Goal: Find specific page/section: Find specific page/section

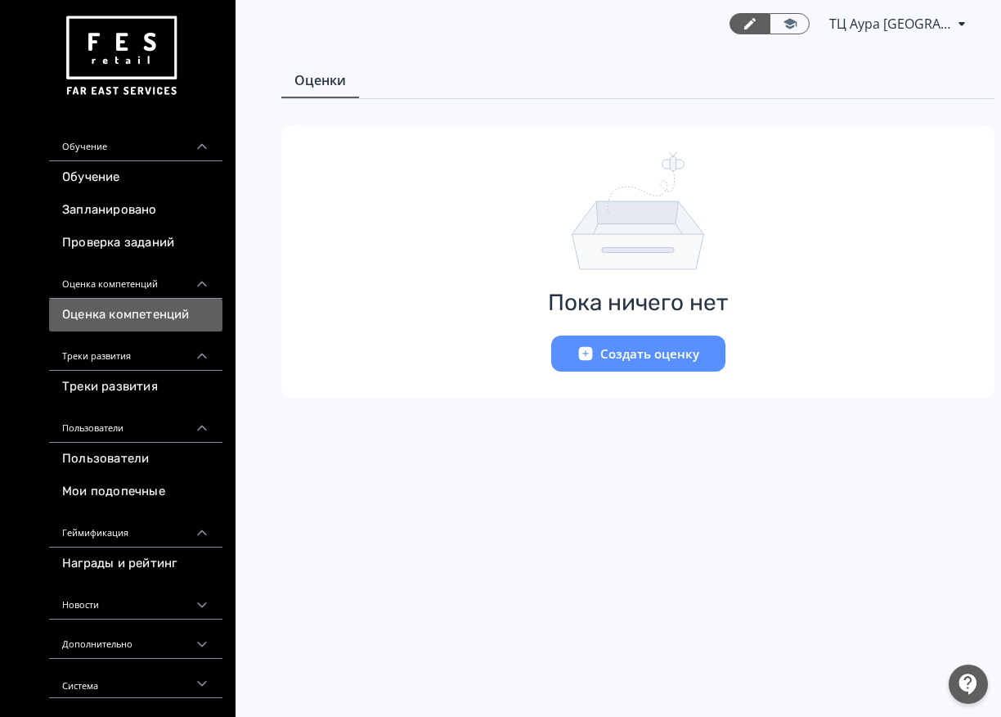
scroll to position [7, 0]
click at [138, 390] on link "Треки развития" at bounding box center [135, 387] width 173 height 33
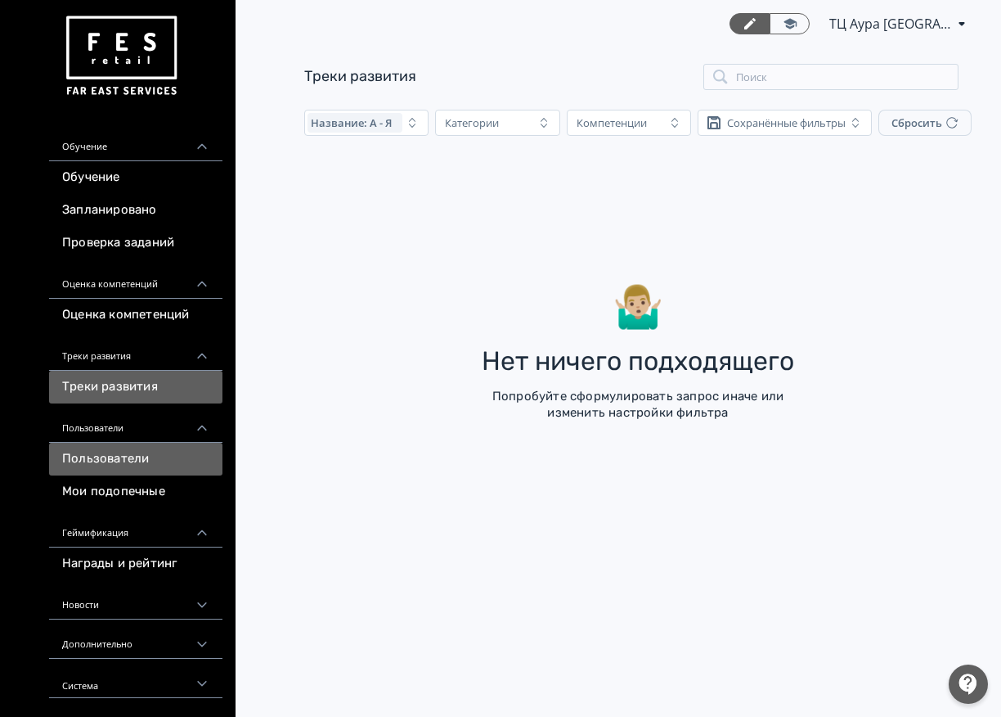
click at [131, 455] on link "Пользователи" at bounding box center [135, 459] width 173 height 33
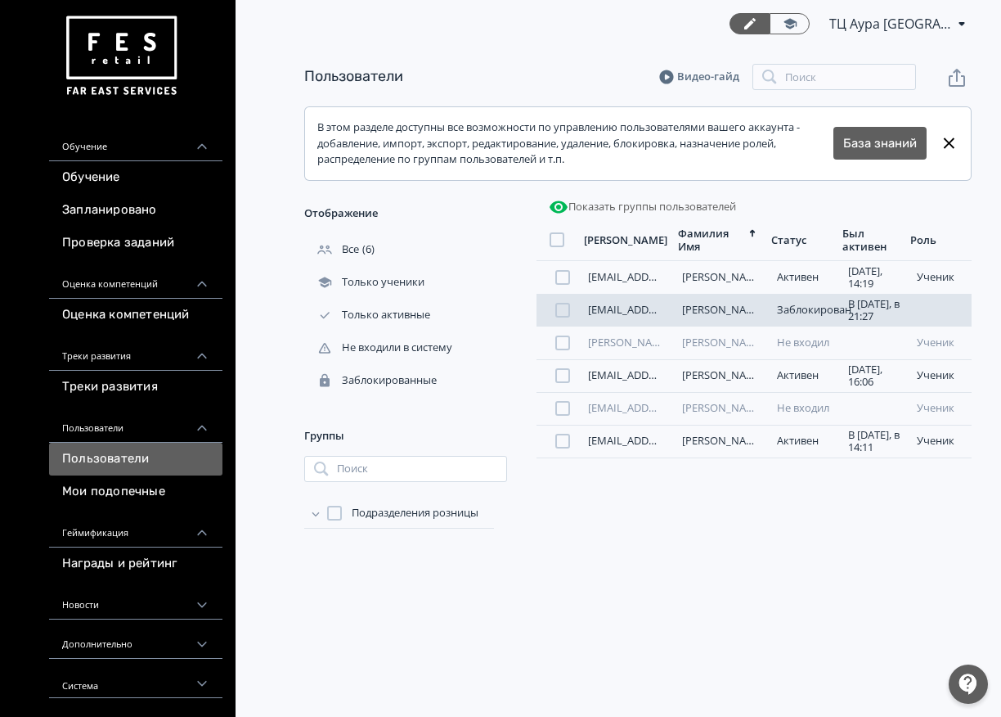
click at [566, 307] on div at bounding box center [563, 310] width 15 height 15
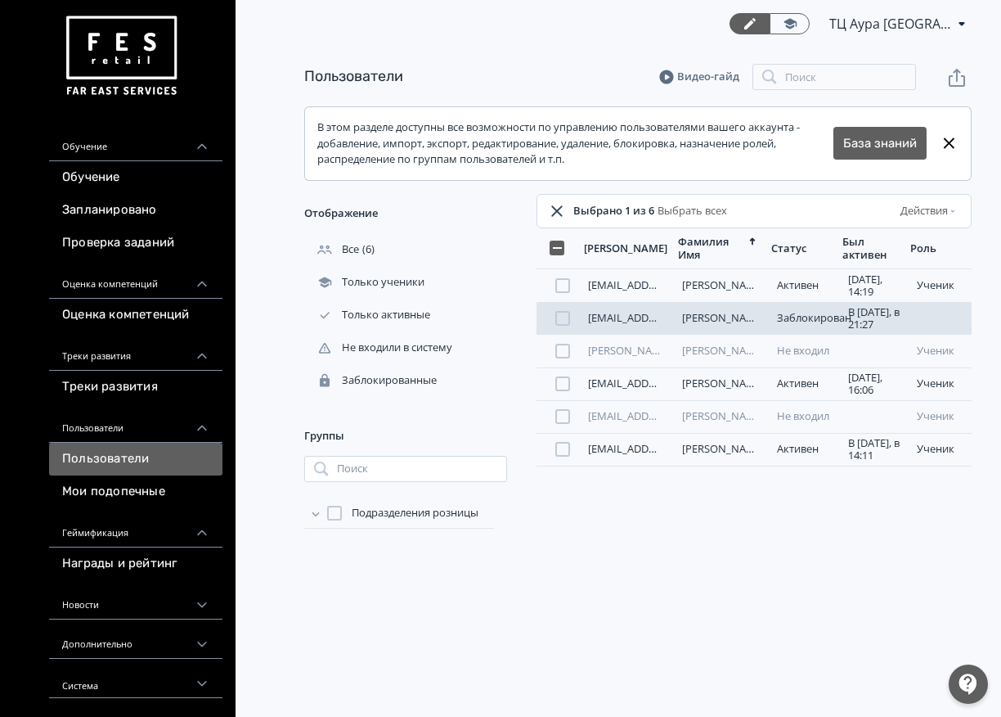
click at [566, 307] on div "[EMAIL_ADDRESS][DOMAIN_NAME] [PERSON_NAME] В [DATE], в 21:27 ученик" at bounding box center [754, 318] width 435 height 33
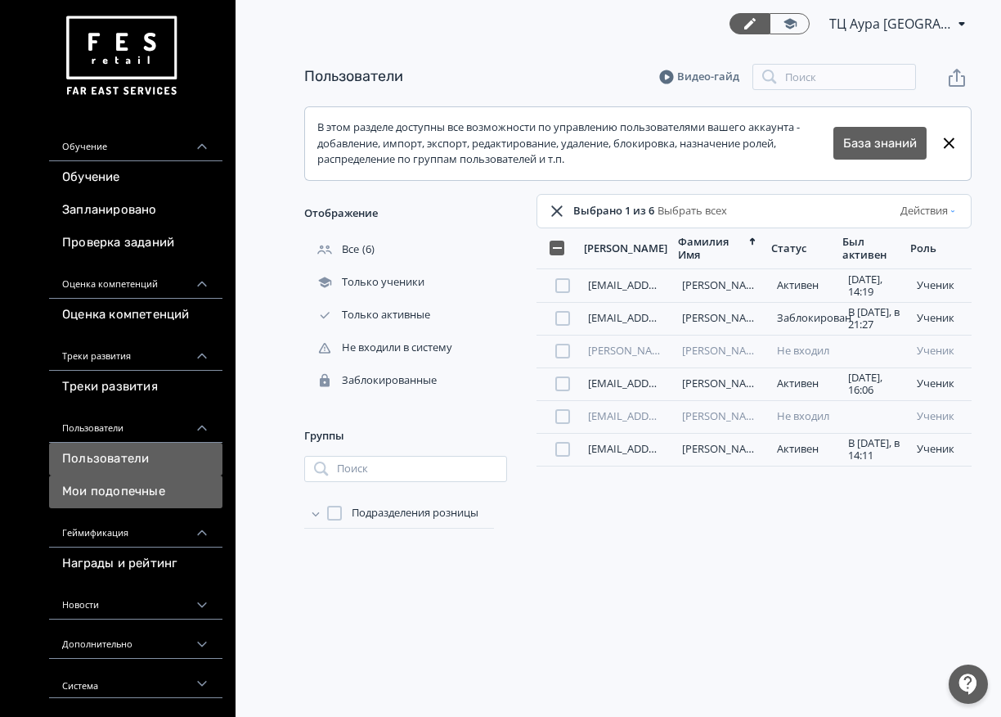
click at [159, 497] on link "Мои подопечные" at bounding box center [135, 491] width 173 height 33
